Goal: Task Accomplishment & Management: Use online tool/utility

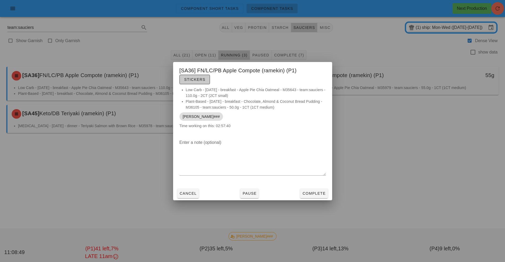
click at [194, 83] on button "Stickers" at bounding box center [194, 80] width 30 height 10
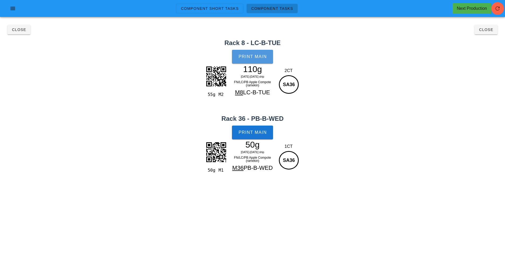
click at [253, 58] on span "Print Main" at bounding box center [252, 56] width 29 height 5
click at [261, 133] on span "Print Main" at bounding box center [252, 132] width 29 height 5
click at [26, 30] on span "Close" at bounding box center [19, 30] width 15 height 4
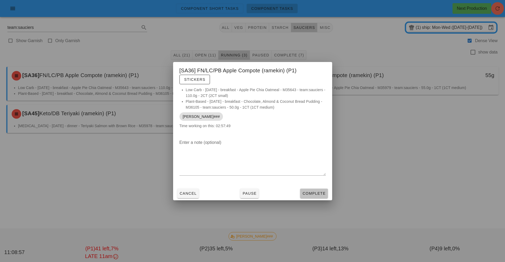
click at [318, 197] on button "Complete" at bounding box center [314, 194] width 28 height 10
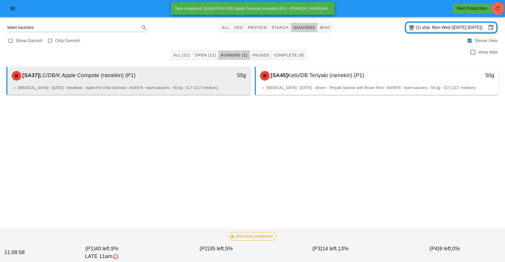
click at [224, 88] on li "[MEDICAL_DATA] - [DATE] - breakfast - Apple Pie Chia Oatmeal - M35979 - team:sa…" at bounding box center [132, 88] width 228 height 6
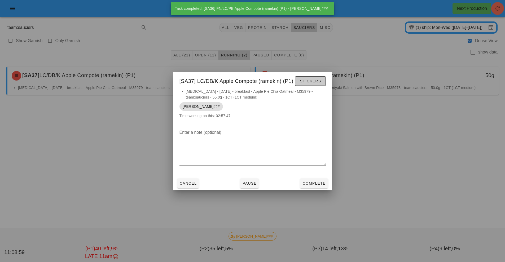
click at [312, 82] on span "Stickers" at bounding box center [310, 81] width 21 height 4
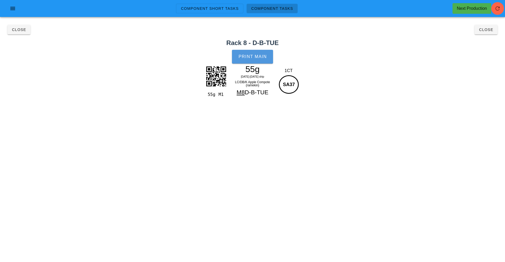
click at [254, 61] on button "Print Main" at bounding box center [252, 57] width 41 height 14
click at [16, 29] on span "Close" at bounding box center [19, 30] width 15 height 4
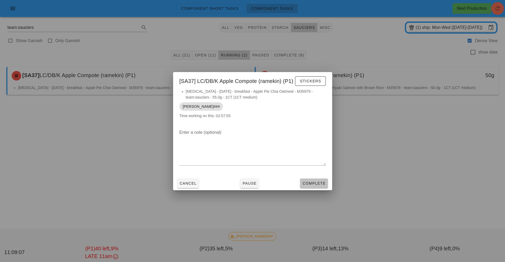
click at [320, 181] on span "Complete" at bounding box center [313, 183] width 23 height 4
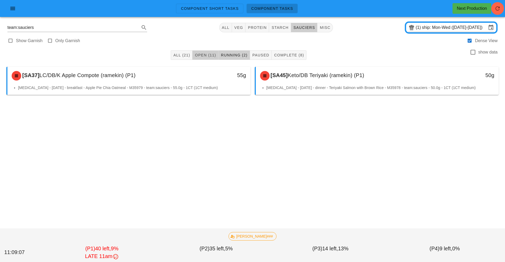
click at [209, 55] on span "Open (11)" at bounding box center [205, 55] width 21 height 4
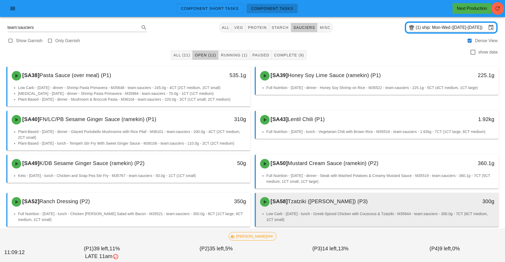
click at [316, 214] on li "Low Carb - Tuesday - lunch - Greek-Spiced Chicken with Couscous & Tzatziki - M3…" at bounding box center [380, 217] width 228 height 12
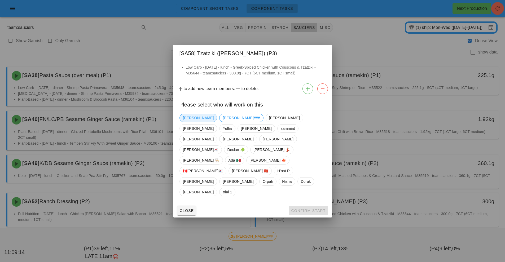
click at [188, 122] on span "[PERSON_NAME]" at bounding box center [198, 118] width 31 height 8
click at [315, 209] on span "Confirm Start" at bounding box center [308, 211] width 35 height 4
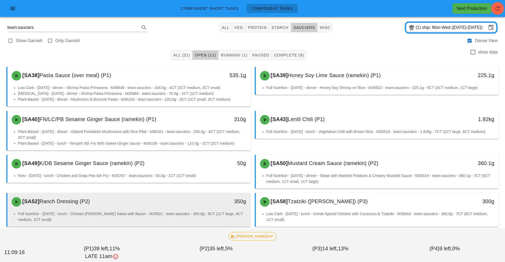
click at [202, 203] on div "350g" at bounding box center [219, 201] width 54 height 8
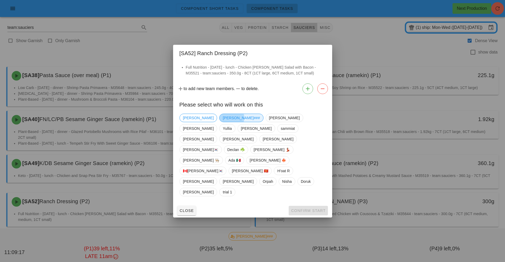
click at [223, 122] on span "[PERSON_NAME]###" at bounding box center [241, 118] width 37 height 8
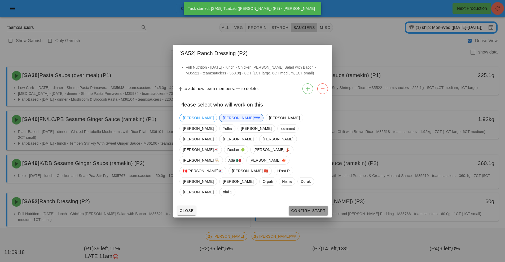
click at [299, 209] on span "Confirm Start" at bounding box center [308, 211] width 35 height 4
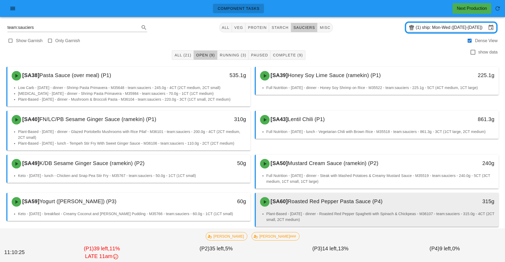
click at [316, 200] on span "Roasted Red Pepper Pasta Sauce (P4)" at bounding box center [335, 202] width 95 height 6
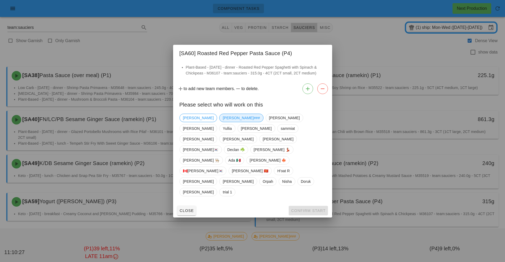
click at [223, 122] on span "[PERSON_NAME]###" at bounding box center [241, 118] width 37 height 8
click at [299, 209] on span "Confirm Start" at bounding box center [308, 211] width 35 height 4
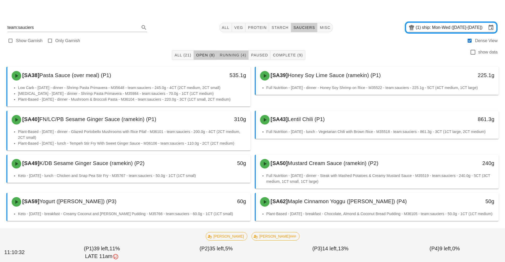
click at [230, 54] on span "Running (4)" at bounding box center [233, 55] width 27 height 4
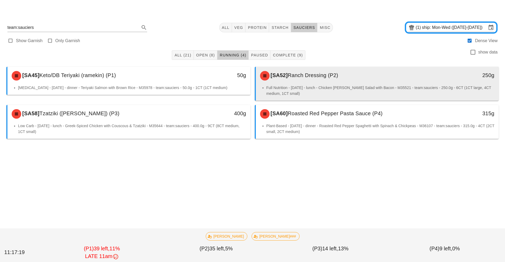
click at [306, 82] on div "[SA52] Ranch Dressing (P2)" at bounding box center [347, 76] width 181 height 16
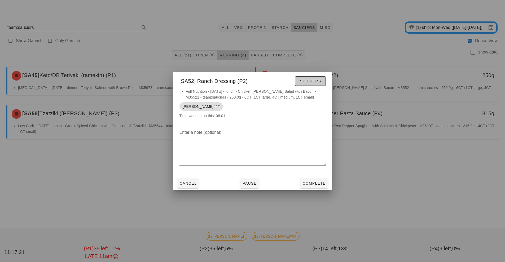
click at [312, 83] on span "Stickers" at bounding box center [310, 81] width 21 height 4
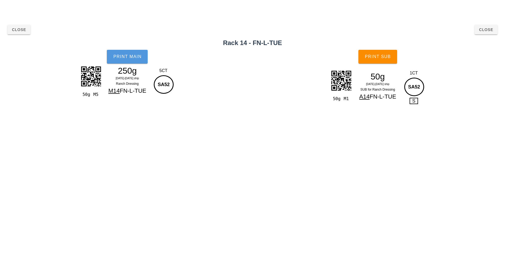
click at [137, 57] on span "Print Main" at bounding box center [127, 56] width 29 height 5
click at [377, 60] on button "Print Sub" at bounding box center [377, 57] width 39 height 14
click at [22, 34] on button "Close" at bounding box center [18, 30] width 23 height 10
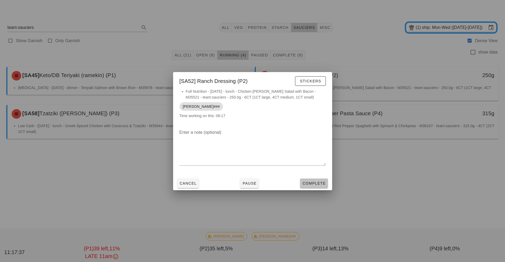
click at [318, 187] on button "Complete" at bounding box center [314, 184] width 28 height 10
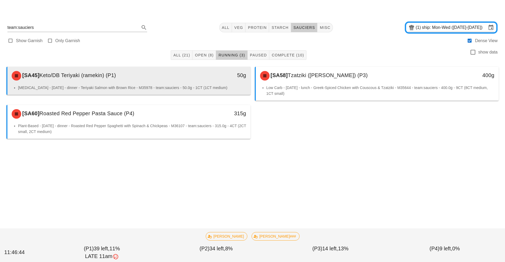
click at [160, 87] on li "[MEDICAL_DATA] - [DATE] - dinner - Teriyaki Salmon with Brown Rice - M35978 - t…" at bounding box center [132, 88] width 228 height 6
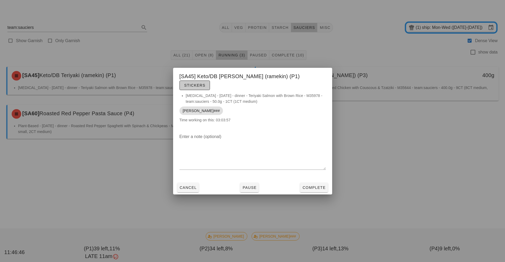
click at [210, 84] on button "Stickers" at bounding box center [194, 86] width 30 height 10
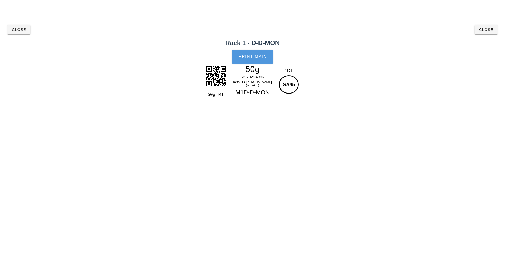
click at [259, 57] on span "Print Main" at bounding box center [252, 56] width 29 height 5
click at [17, 34] on button "Close" at bounding box center [18, 30] width 23 height 10
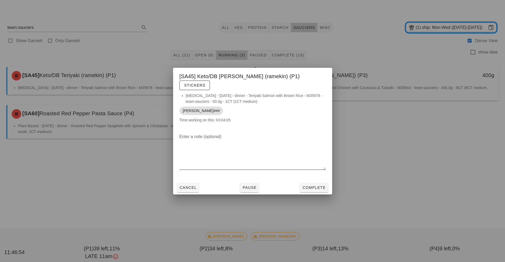
click at [316, 172] on div at bounding box center [252, 174] width 146 height 4
click at [312, 186] on span "Complete" at bounding box center [313, 188] width 23 height 4
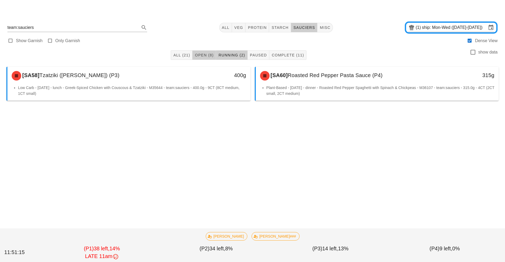
click at [204, 55] on span "Open (8)" at bounding box center [204, 55] width 19 height 4
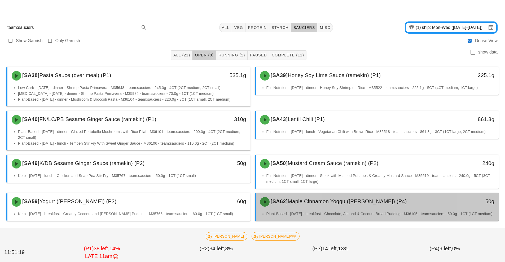
scroll to position [3, 0]
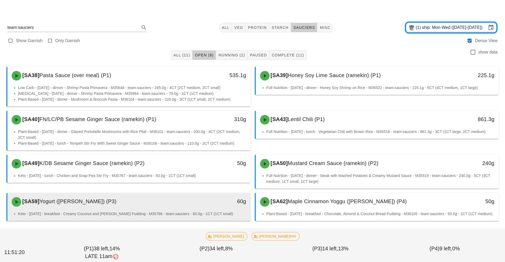
click at [234, 204] on div "60g" at bounding box center [219, 202] width 60 height 16
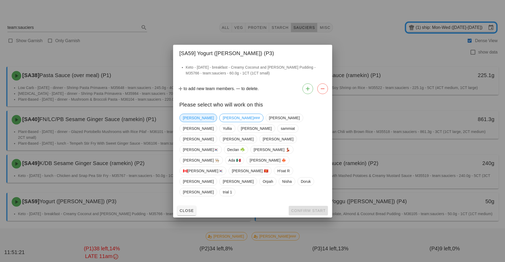
click at [187, 122] on span "[PERSON_NAME]" at bounding box center [198, 118] width 31 height 8
click at [309, 206] on button "Confirm Start" at bounding box center [308, 211] width 39 height 10
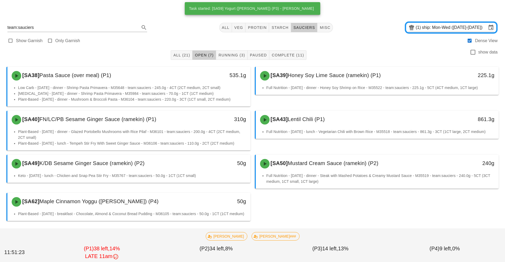
click at [333, 211] on div "[SA38] Pasta Sauce (over meal) (P1) 535.1g Low Carb - [DATE] - dinner - Shrimp …" at bounding box center [252, 144] width 497 height 159
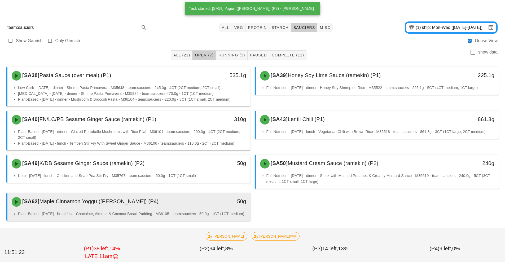
click at [217, 204] on div "50g" at bounding box center [219, 202] width 60 height 16
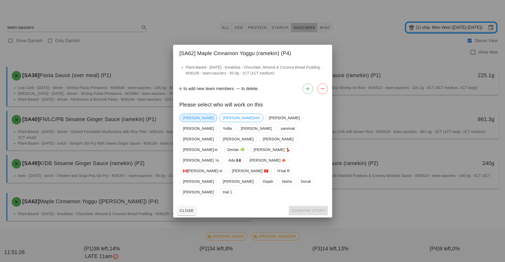
click at [189, 122] on span "[PERSON_NAME]" at bounding box center [198, 118] width 31 height 8
click at [307, 209] on span "Confirm Start" at bounding box center [308, 211] width 35 height 4
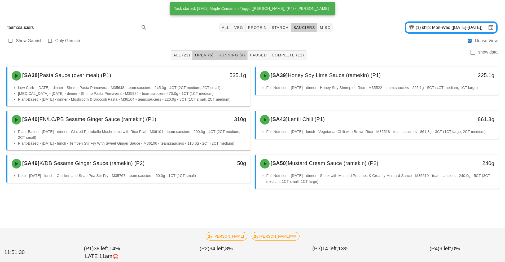
click at [230, 54] on span "Running (4)" at bounding box center [231, 55] width 27 height 4
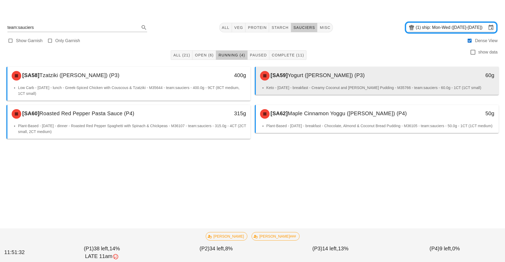
click at [296, 80] on div "[SA59] Yogurt ([PERSON_NAME]) (P3)" at bounding box center [347, 76] width 181 height 16
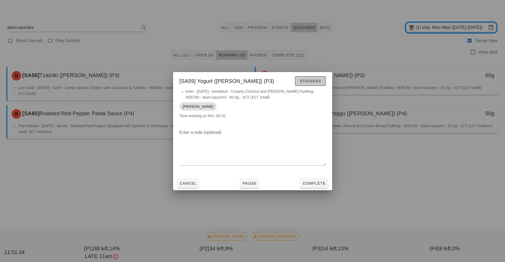
click at [312, 80] on span "Stickers" at bounding box center [310, 81] width 21 height 4
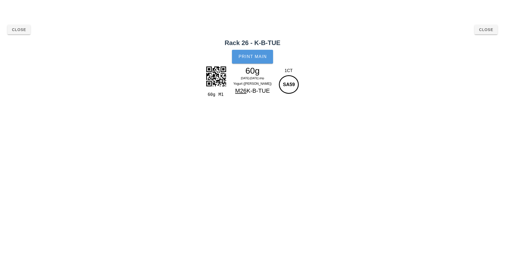
click at [243, 60] on button "Print Main" at bounding box center [252, 57] width 41 height 14
click at [489, 33] on button "Close" at bounding box center [486, 30] width 23 height 10
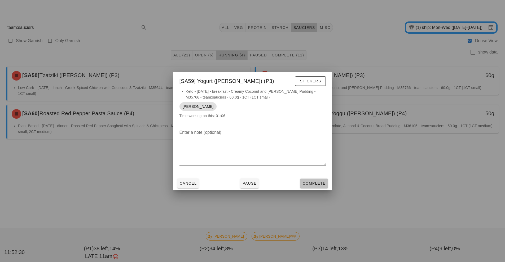
click at [323, 186] on button "Complete" at bounding box center [314, 184] width 28 height 10
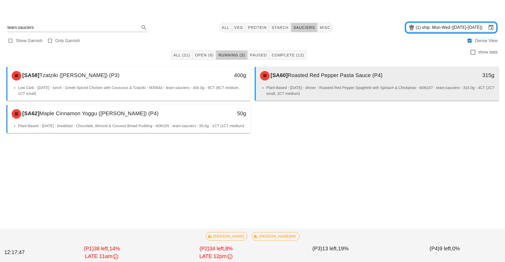
click at [312, 85] on li "Plant-Based - [DATE] - dinner - Roasted Red Pepper Spaghetti with Spinach & Chi…" at bounding box center [380, 91] width 228 height 12
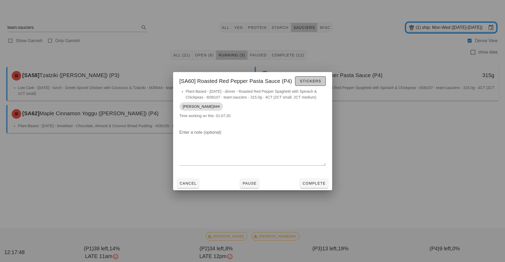
click at [312, 80] on span "Stickers" at bounding box center [310, 81] width 21 height 4
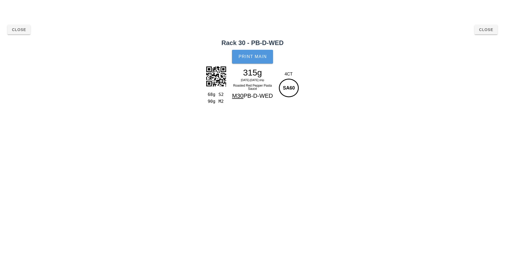
click at [257, 59] on span "Print Main" at bounding box center [252, 56] width 29 height 5
click at [26, 33] on button "Close" at bounding box center [18, 30] width 23 height 10
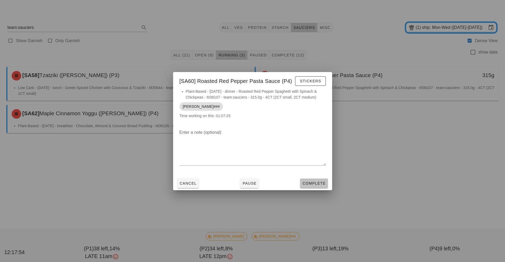
click at [319, 187] on button "Complete" at bounding box center [314, 184] width 28 height 10
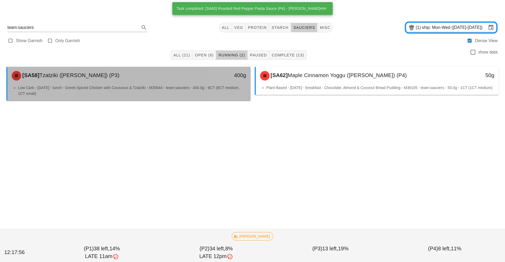
click at [187, 89] on li "Low Carb - [DATE] - lunch - Greek-Spiced Chicken with Couscous & Tzatziki - M35…" at bounding box center [132, 91] width 228 height 12
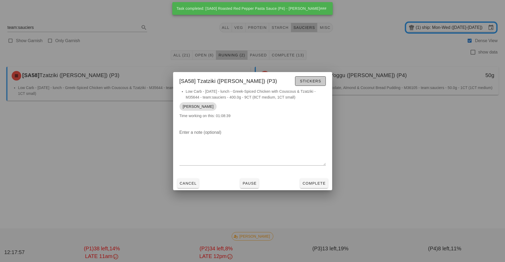
click at [321, 78] on button "Stickers" at bounding box center [310, 81] width 30 height 10
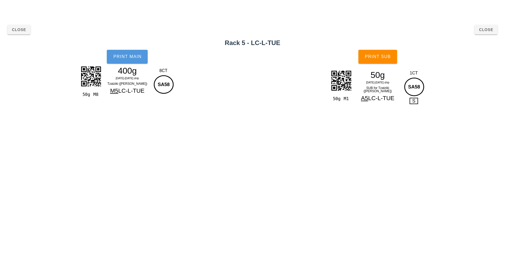
click at [130, 58] on span "Print Main" at bounding box center [127, 56] width 29 height 5
click at [380, 50] on button "Print Sub" at bounding box center [377, 57] width 39 height 14
click at [22, 31] on span "Close" at bounding box center [19, 30] width 15 height 4
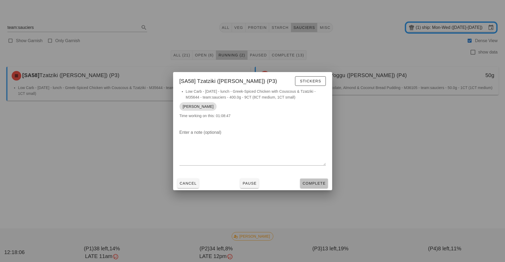
click at [313, 187] on button "Complete" at bounding box center [314, 184] width 28 height 10
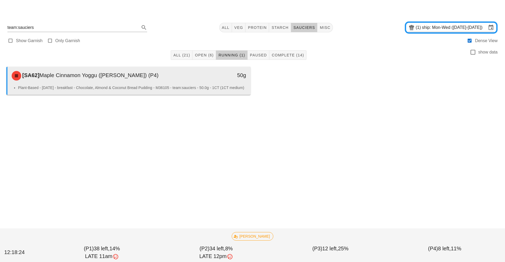
click at [162, 84] on div "[SA62] Maple Cinnamon Yoggu (ramekin) (P4)" at bounding box center [98, 76] width 181 height 16
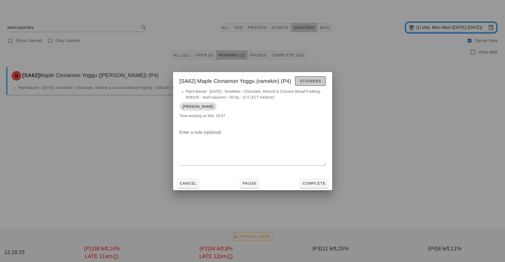
click at [310, 80] on span "Stickers" at bounding box center [310, 81] width 21 height 4
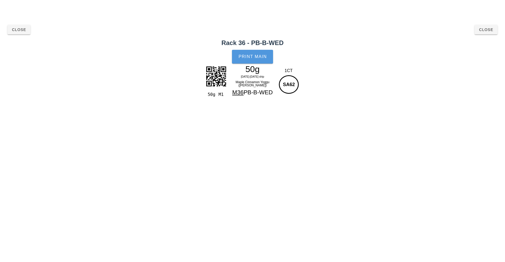
click at [256, 56] on span "Print Main" at bounding box center [252, 56] width 29 height 5
click at [16, 29] on span "Close" at bounding box center [19, 30] width 15 height 4
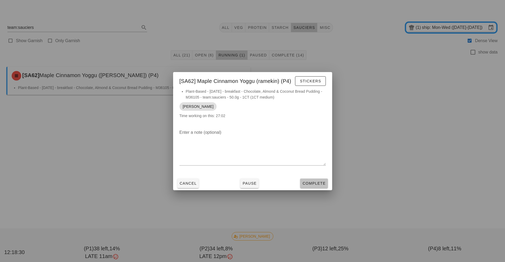
click at [319, 183] on span "Complete" at bounding box center [313, 183] width 23 height 4
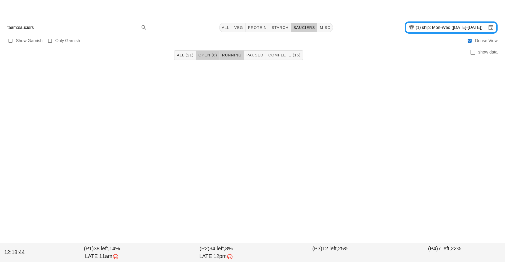
click at [211, 54] on span "Open (6)" at bounding box center [207, 55] width 19 height 4
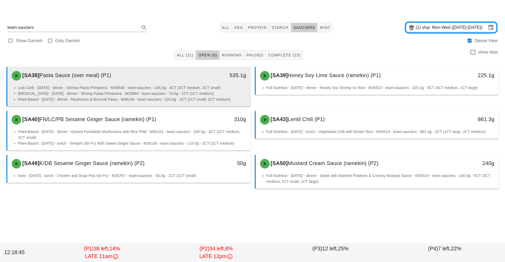
click at [145, 85] on li "Low Carb - [DATE] - dinner - Shrimp Pasta Primavera - M35648 - team:sauciers - …" at bounding box center [132, 88] width 228 height 6
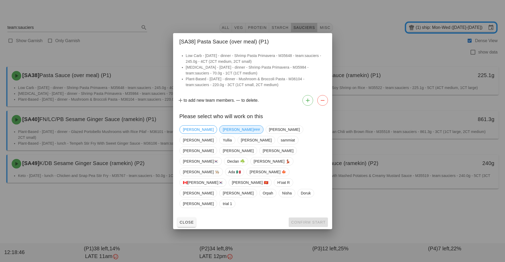
click at [223, 134] on span "[PERSON_NAME]###" at bounding box center [241, 130] width 37 height 8
click at [314, 220] on span "Confirm Start" at bounding box center [308, 222] width 35 height 4
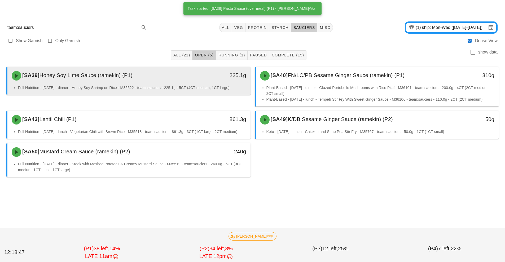
click at [164, 80] on div "[SA39] Honey Soy Lime Sauce (ramekin) (P1)" at bounding box center [98, 76] width 181 height 16
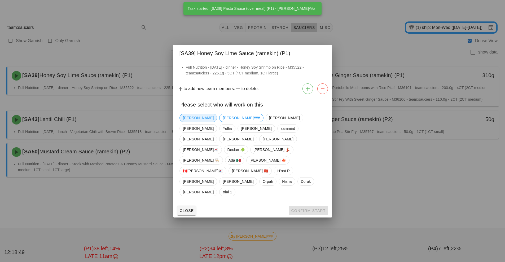
click at [191, 122] on span "[PERSON_NAME]" at bounding box center [198, 118] width 31 height 8
click at [306, 206] on button "Confirm Start" at bounding box center [308, 211] width 39 height 10
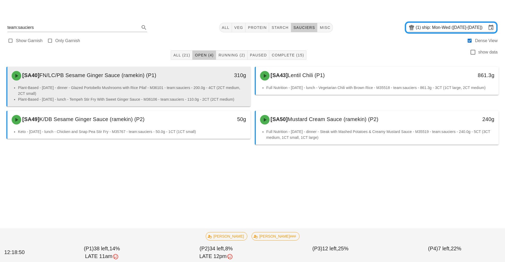
click at [174, 86] on li "Plant-Based - [DATE] - dinner - Glazed Portobello Mushrooms with Rice Pilaf - M…" at bounding box center [132, 91] width 228 height 12
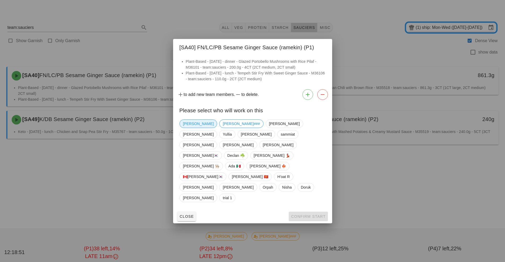
click at [186, 128] on span "[PERSON_NAME]" at bounding box center [198, 124] width 31 height 8
click at [307, 214] on span "Confirm Start" at bounding box center [308, 216] width 35 height 4
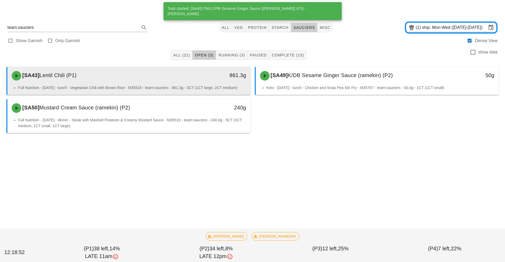
click at [181, 81] on div "[SA43] Lentil Chili (P1)" at bounding box center [98, 76] width 181 height 16
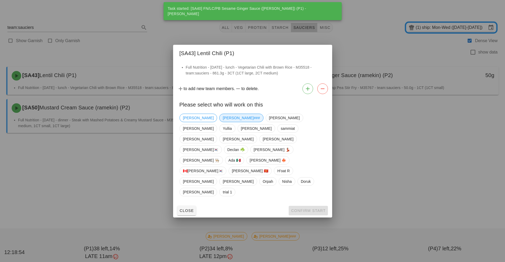
click at [223, 122] on span "[PERSON_NAME]###" at bounding box center [241, 118] width 37 height 8
click at [305, 206] on button "Confirm Start" at bounding box center [308, 211] width 39 height 10
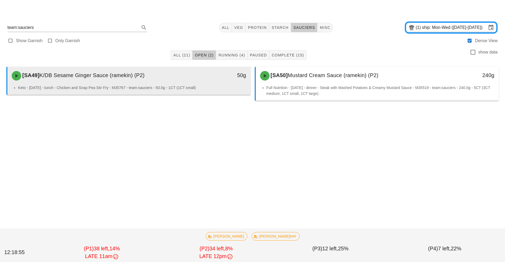
click at [182, 83] on div "[SA49] K/DB Sesame Ginger Sauce (ramekin) (P2)" at bounding box center [98, 76] width 181 height 16
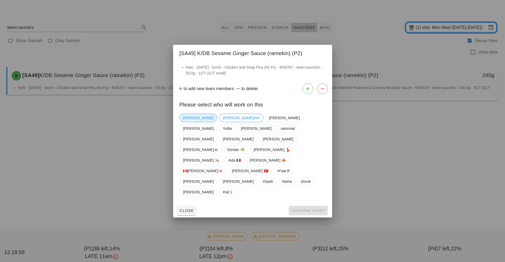
click at [189, 122] on span "[PERSON_NAME]" at bounding box center [198, 118] width 31 height 8
click at [306, 206] on button "Confirm Start" at bounding box center [308, 211] width 39 height 10
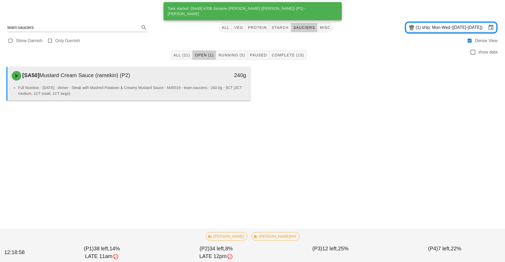
click at [182, 81] on div "[SA50] Mustard Cream Sauce (ramekin) (P2)" at bounding box center [98, 76] width 181 height 16
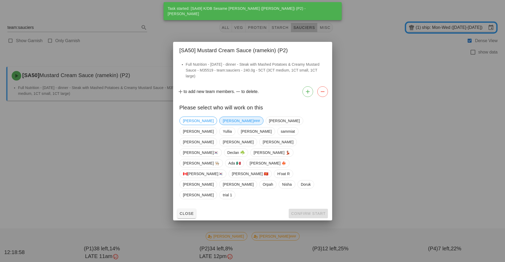
click at [223, 125] on span "[PERSON_NAME]###" at bounding box center [241, 121] width 37 height 8
click at [311, 209] on button "Confirm Start" at bounding box center [308, 214] width 39 height 10
